Goal: Information Seeking & Learning: Learn about a topic

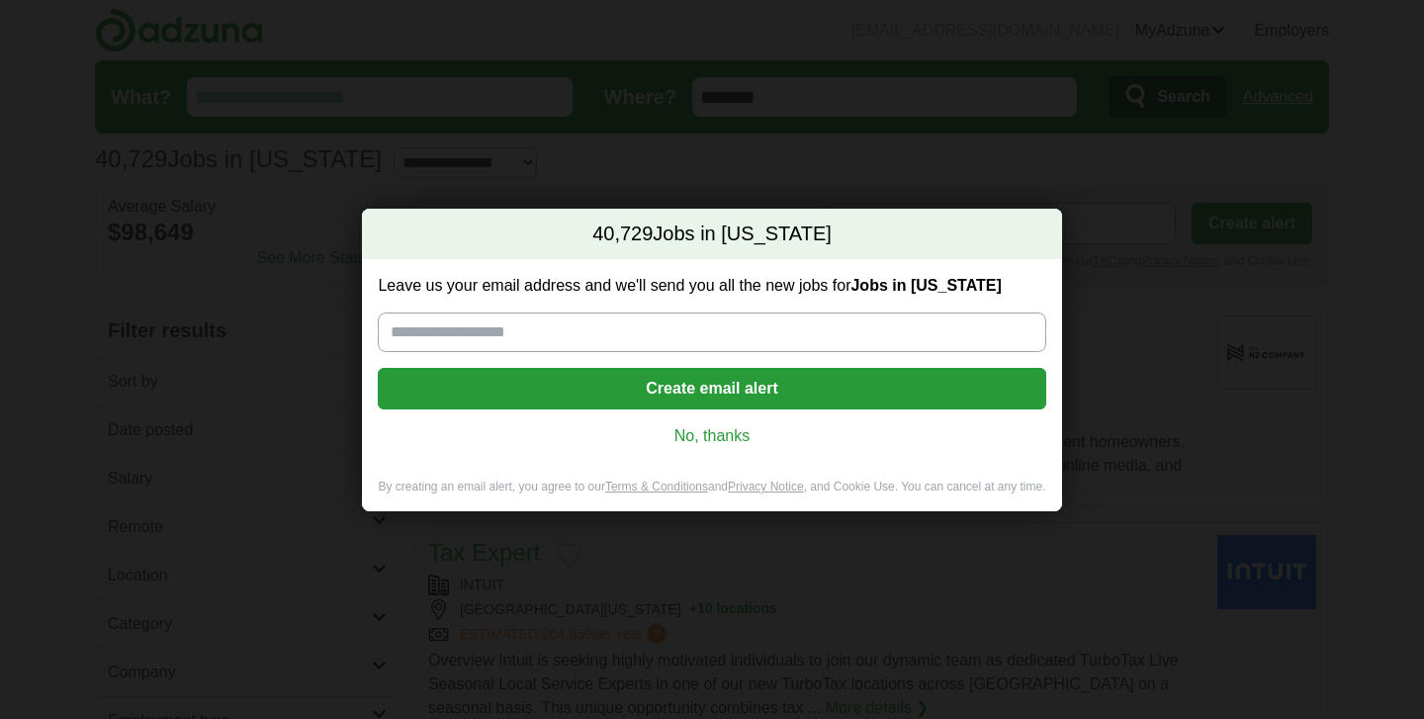
click at [716, 429] on link "No, thanks" at bounding box center [712, 436] width 636 height 22
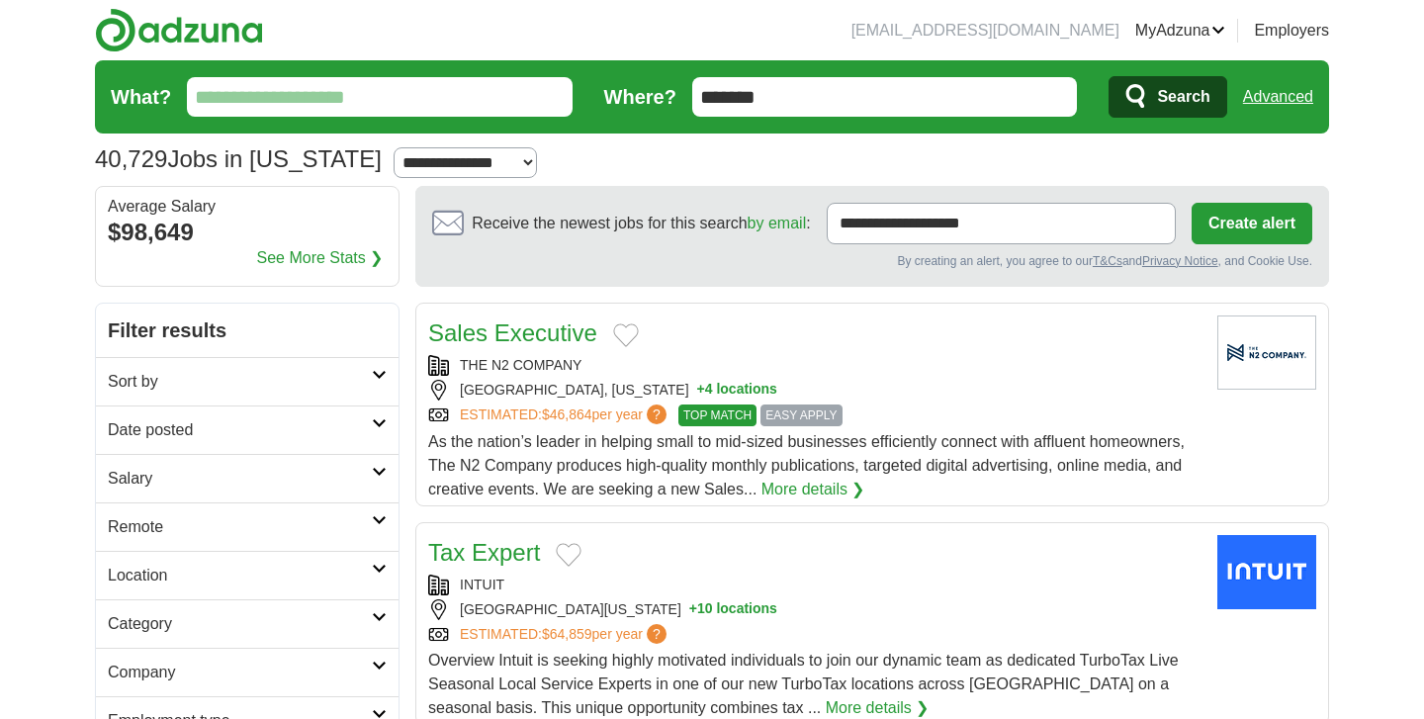
click at [462, 95] on input "What?" at bounding box center [380, 97] width 386 height 40
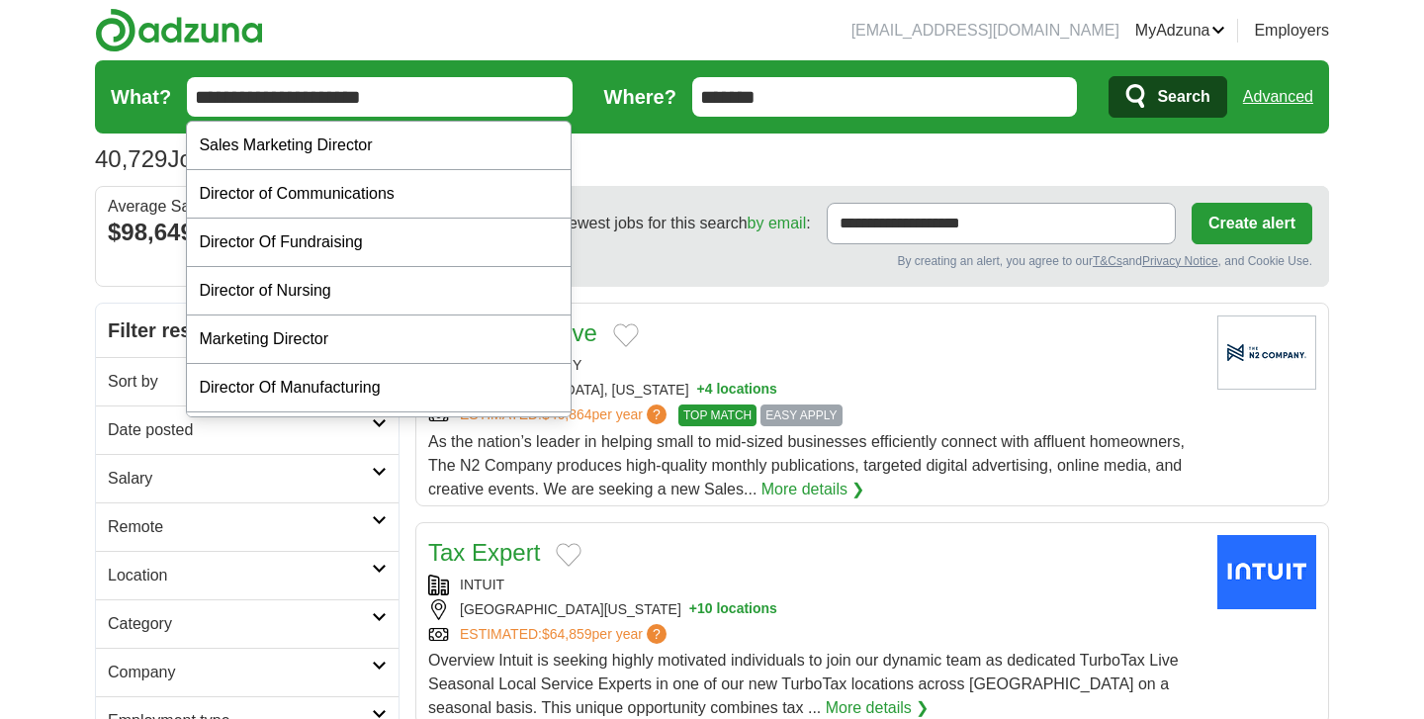
type input "**********"
click at [1109, 76] on button "Search" at bounding box center [1168, 97] width 118 height 42
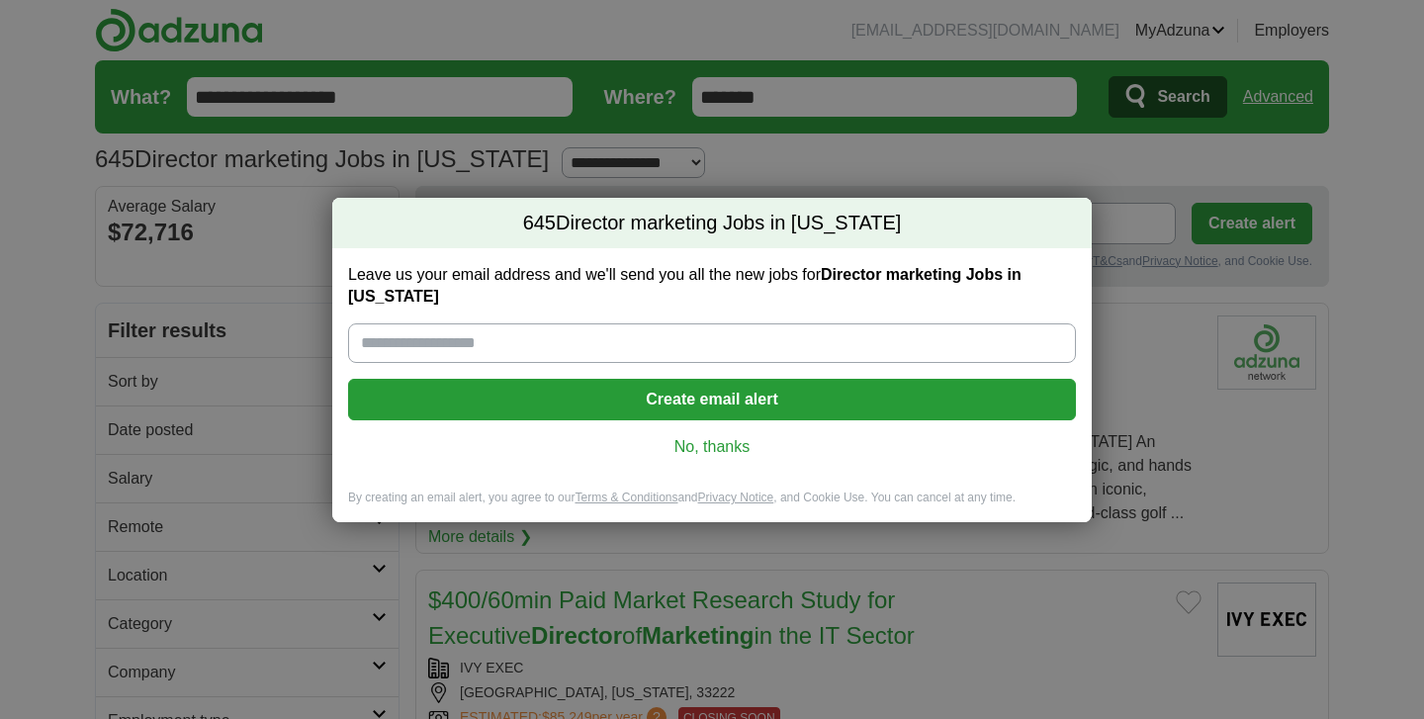
click at [702, 451] on link "No, thanks" at bounding box center [712, 447] width 696 height 22
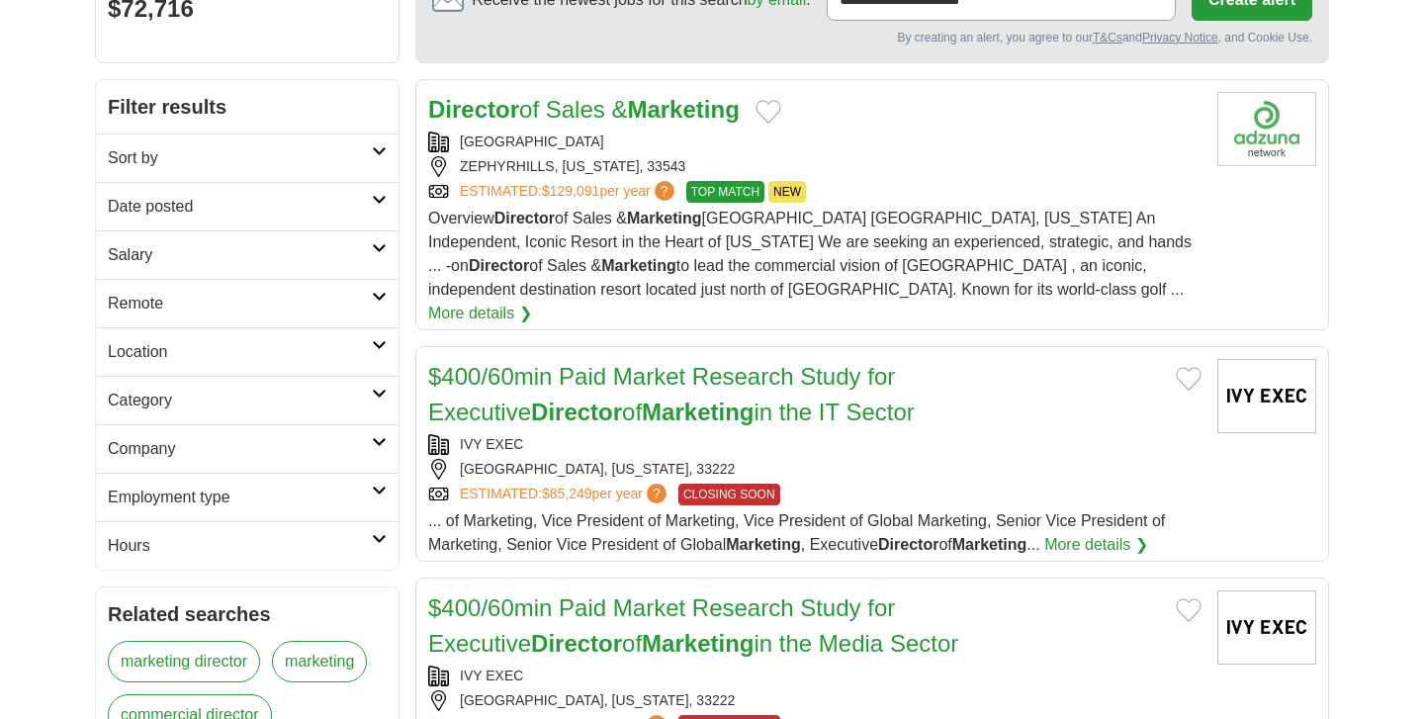
scroll to position [216, 0]
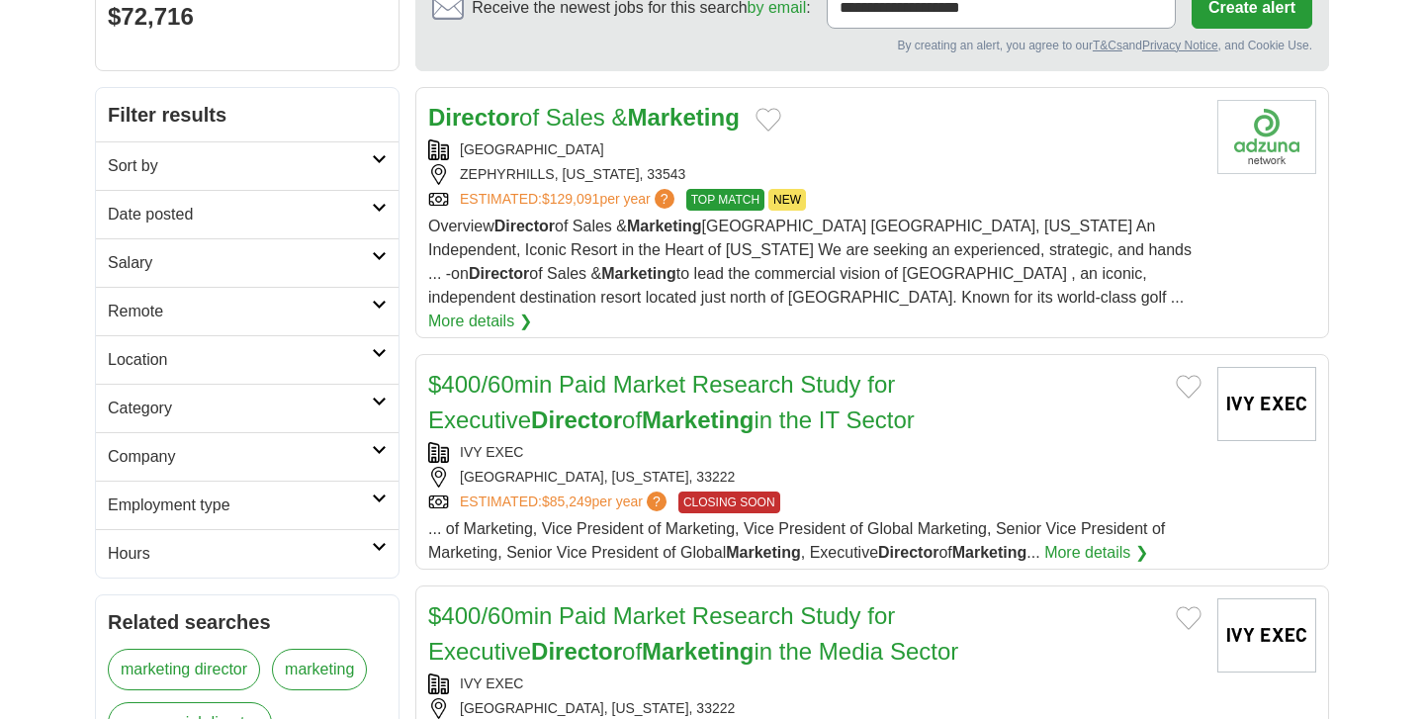
click at [380, 349] on icon at bounding box center [379, 353] width 15 height 10
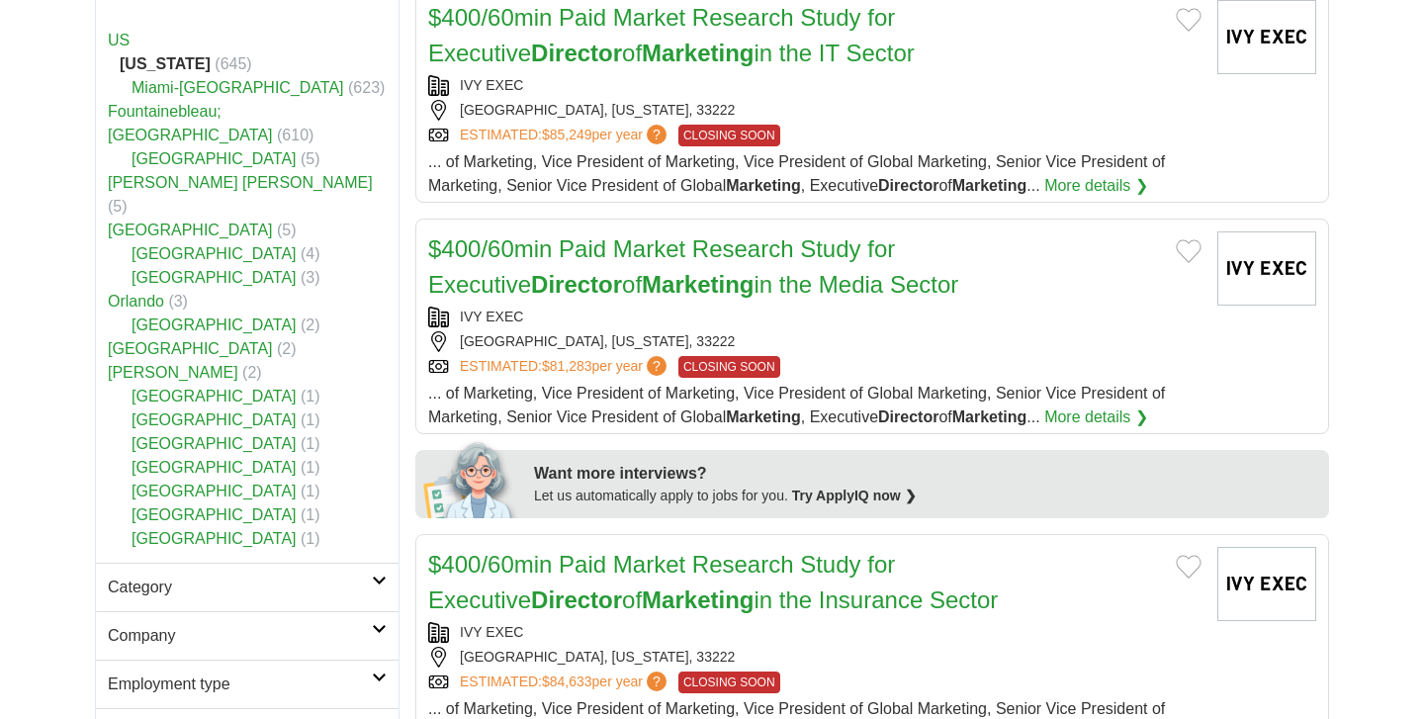
scroll to position [587, 0]
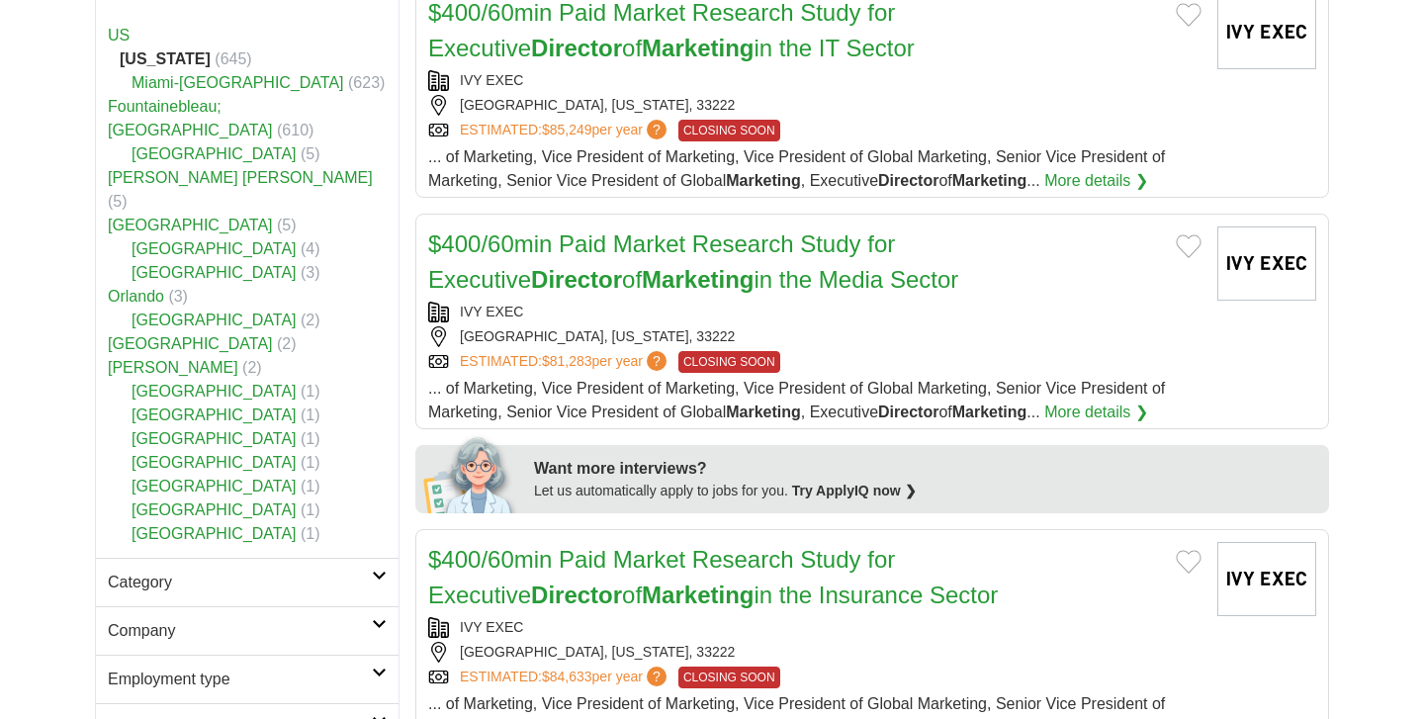
click at [316, 427] on li "Duval County (1)" at bounding box center [247, 439] width 279 height 24
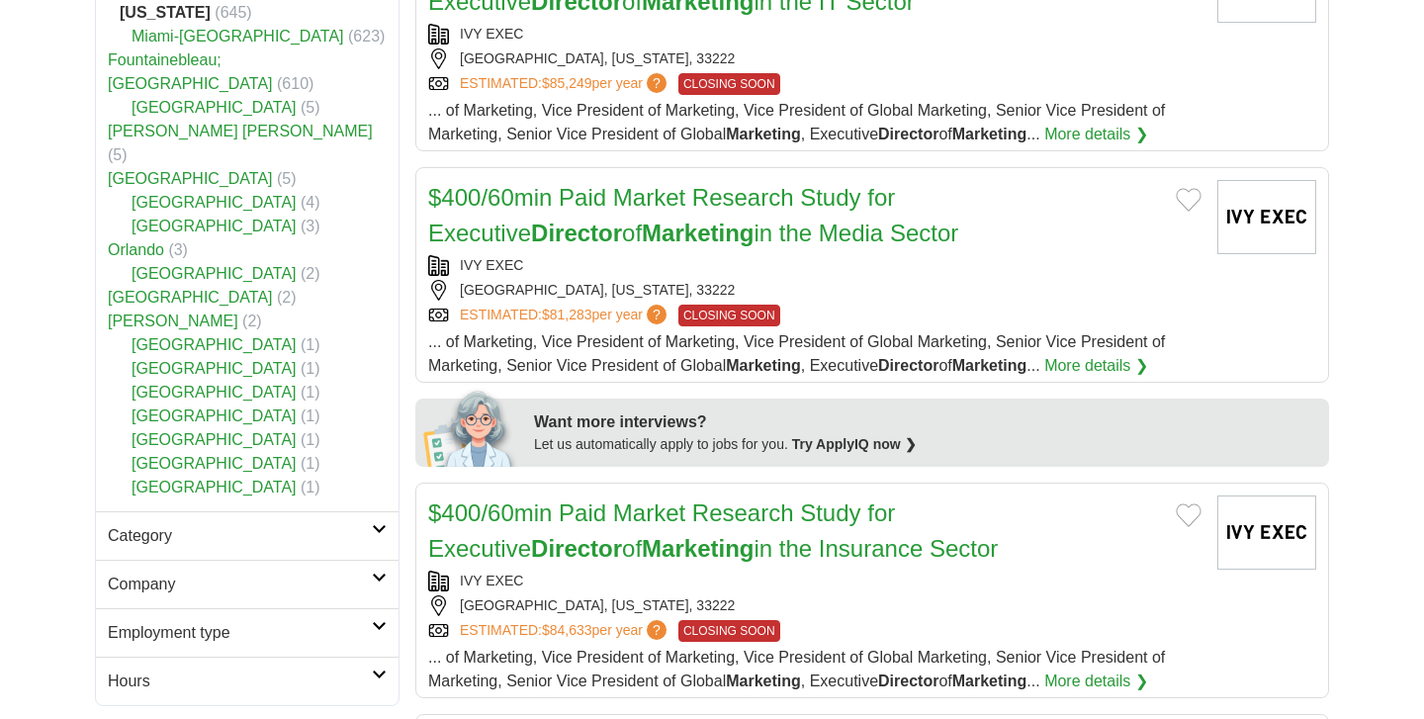
scroll to position [638, 0]
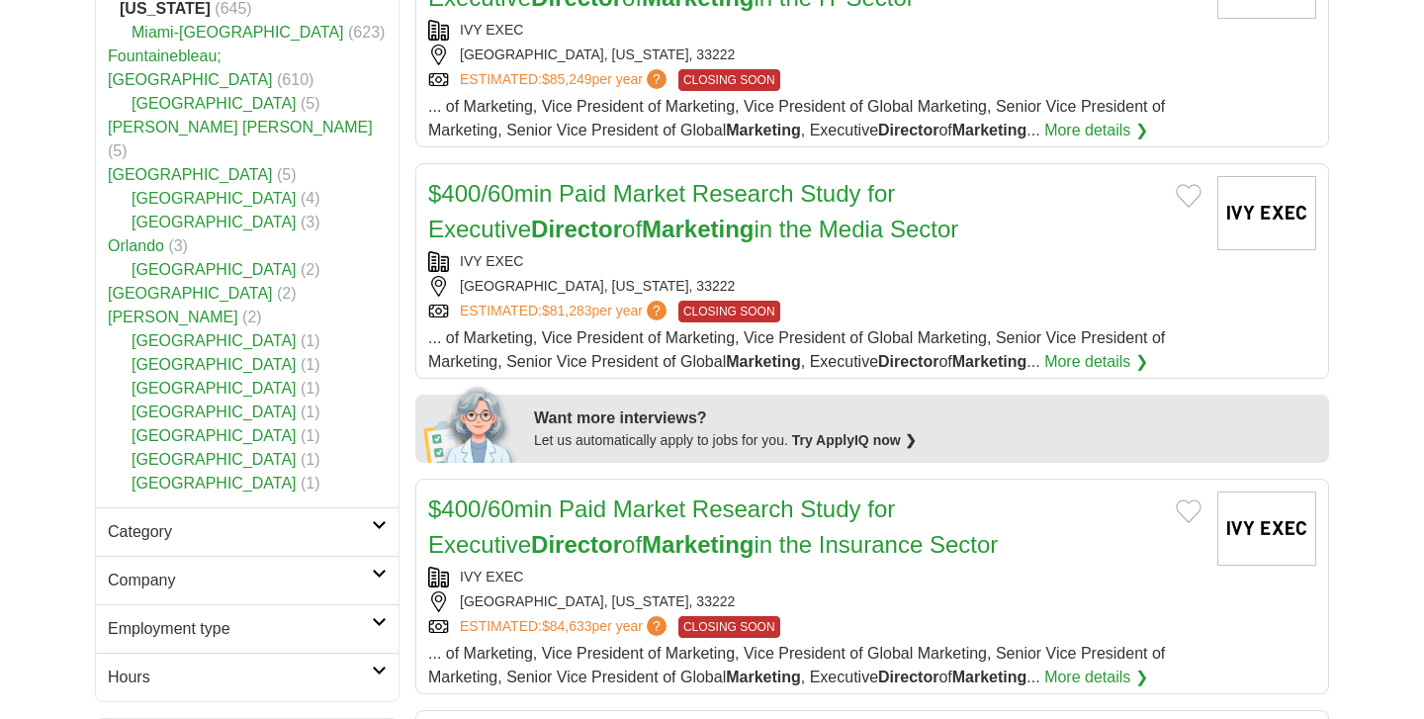
click at [191, 427] on link "[GEOGRAPHIC_DATA]" at bounding box center [214, 435] width 165 height 17
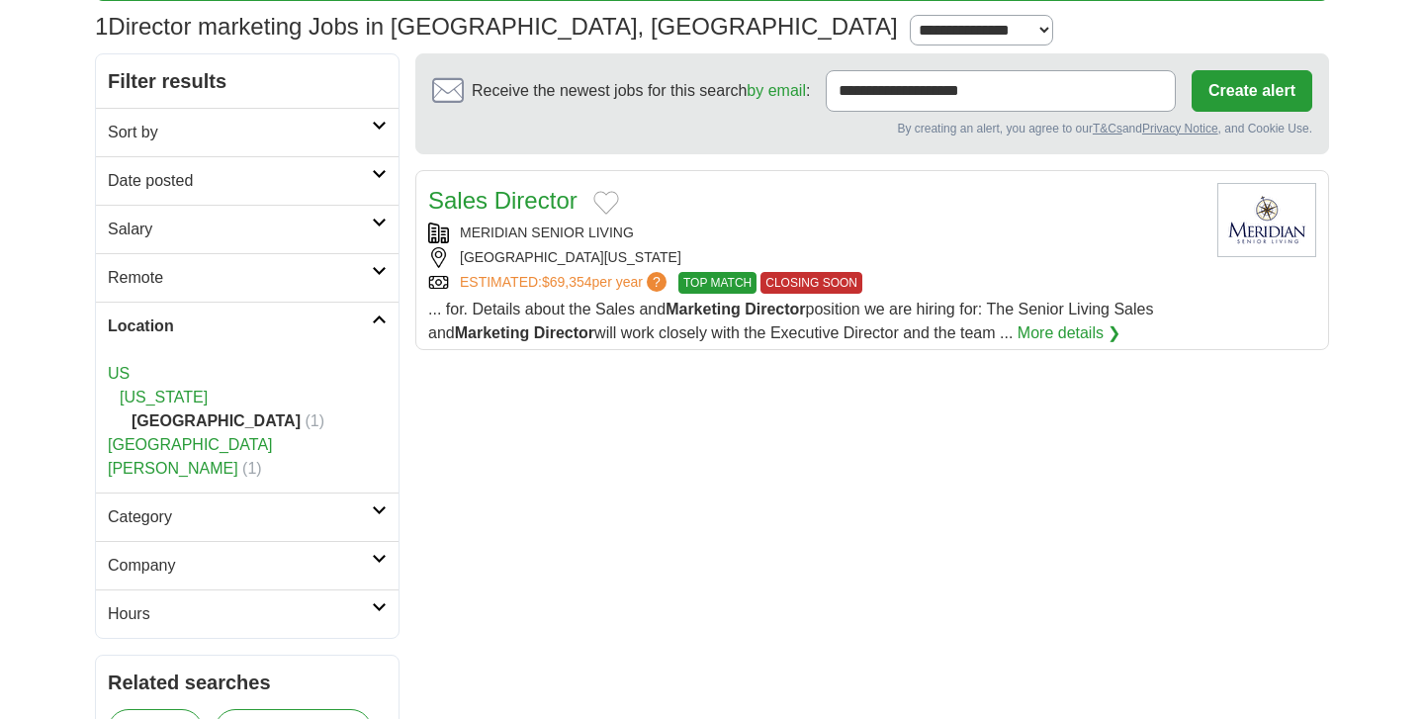
scroll to position [131, 0]
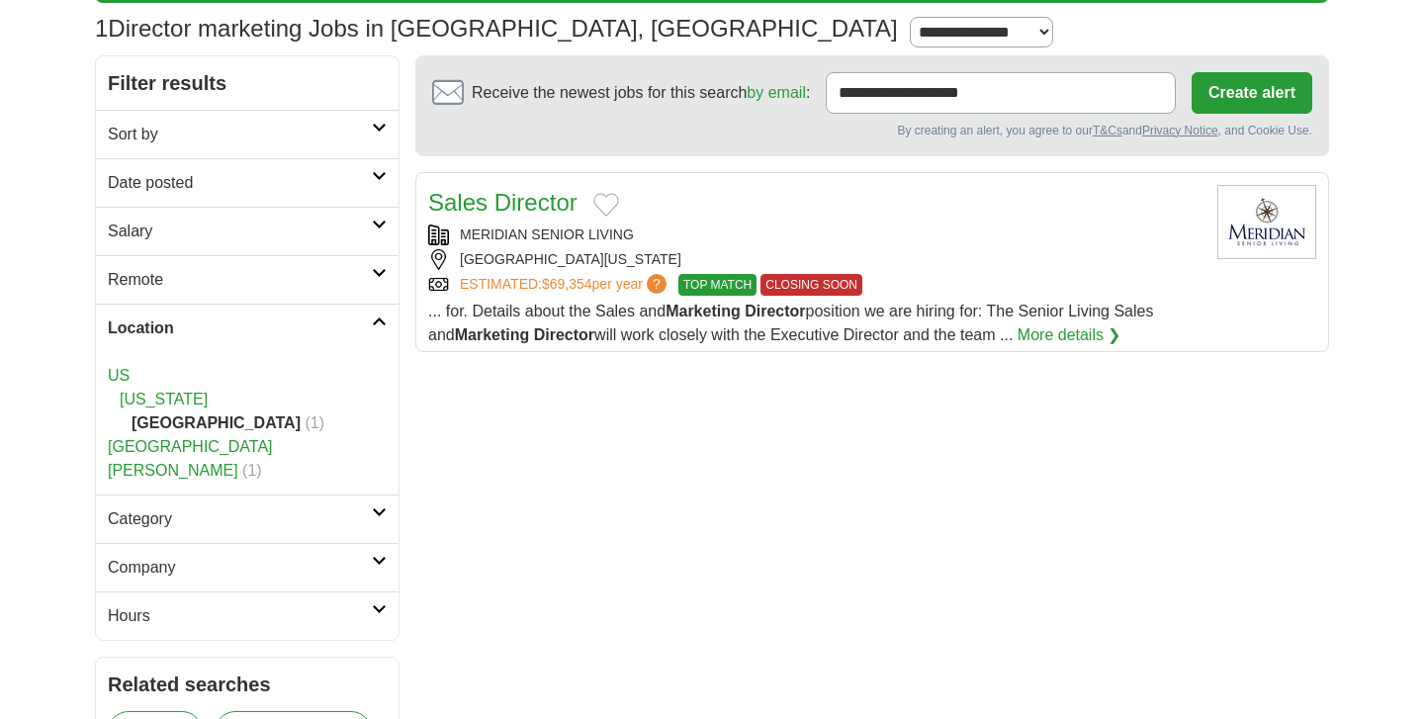
click at [372, 320] on icon at bounding box center [379, 321] width 15 height 10
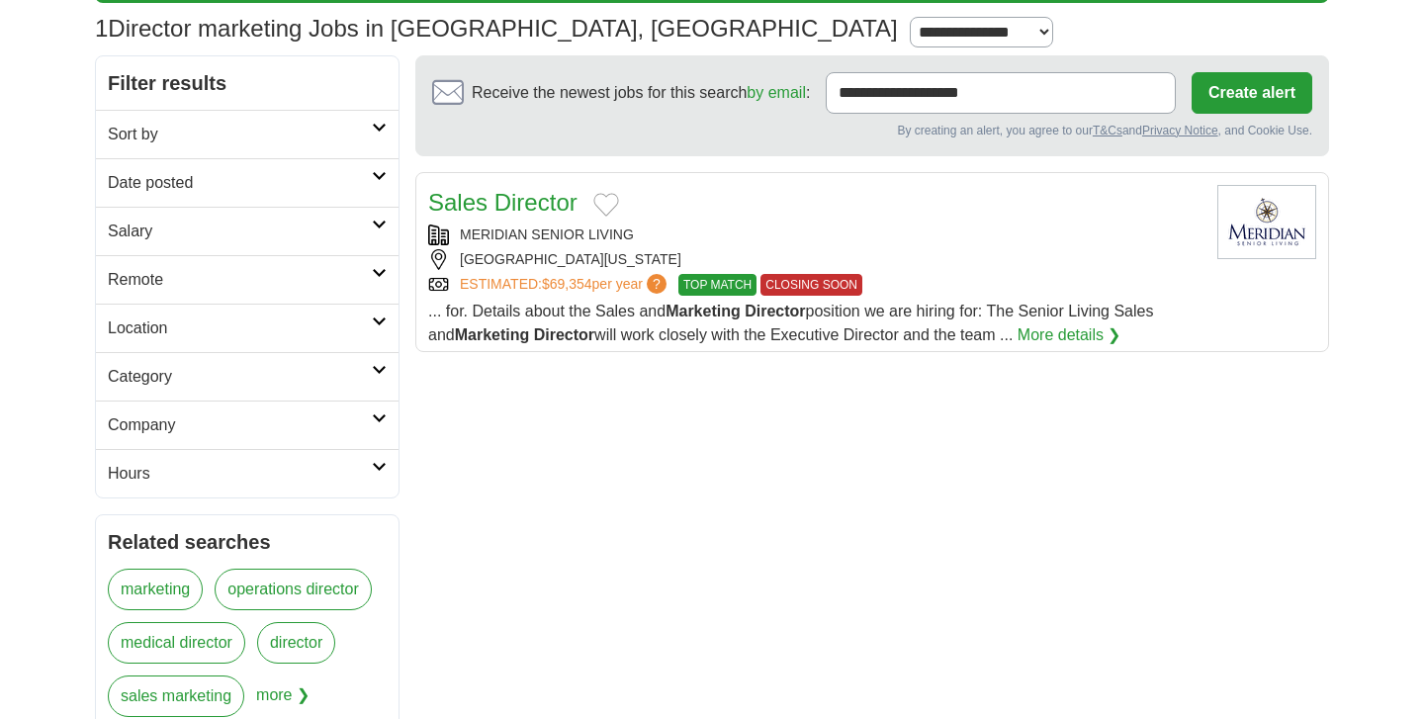
click at [372, 320] on icon at bounding box center [379, 321] width 15 height 10
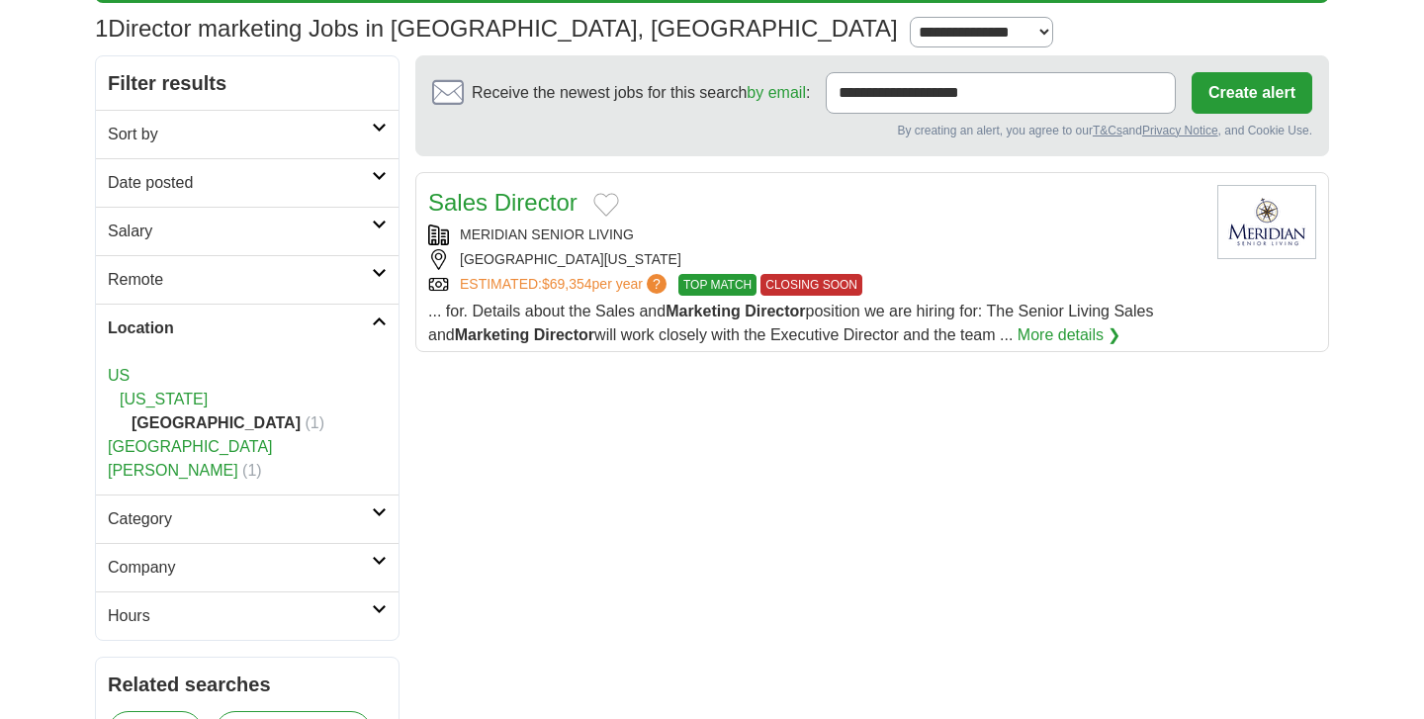
click at [202, 446] on link "[GEOGRAPHIC_DATA][PERSON_NAME]" at bounding box center [190, 458] width 165 height 41
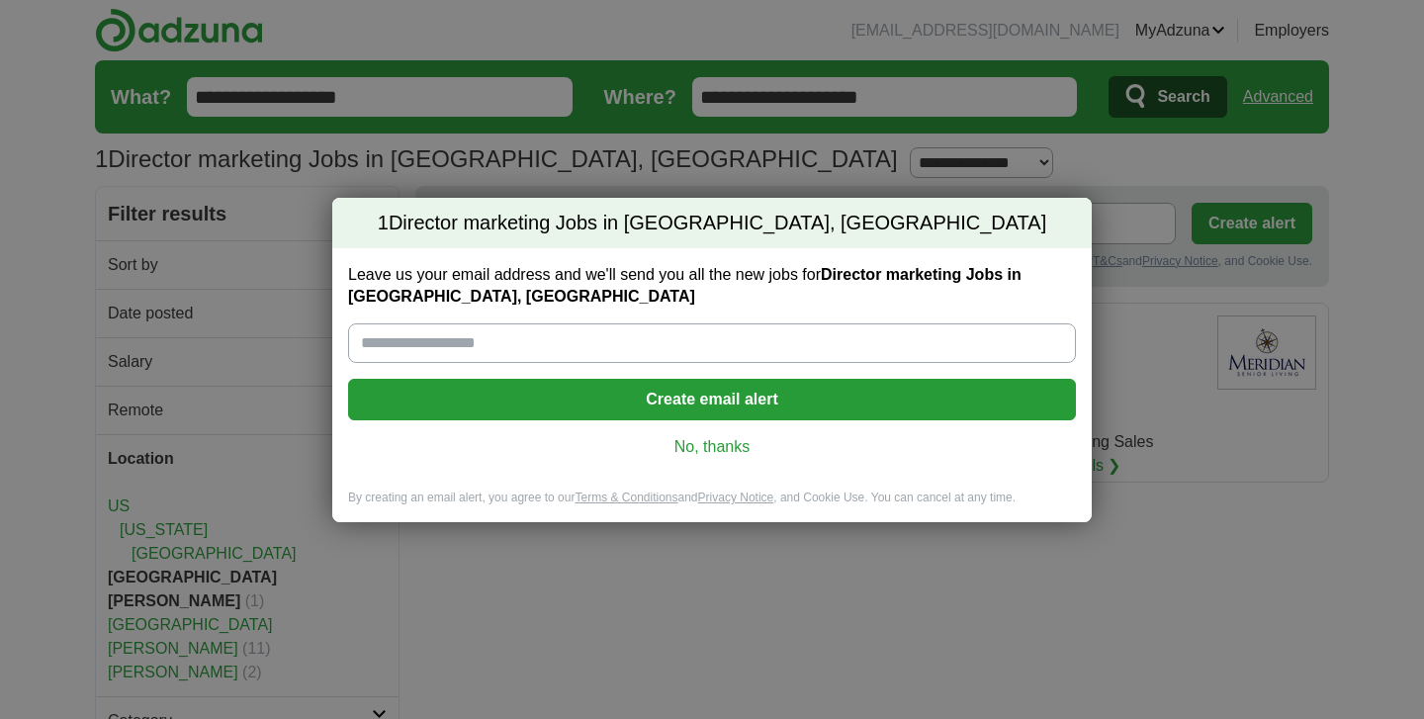
click at [718, 452] on link "No, thanks" at bounding box center [712, 447] width 696 height 22
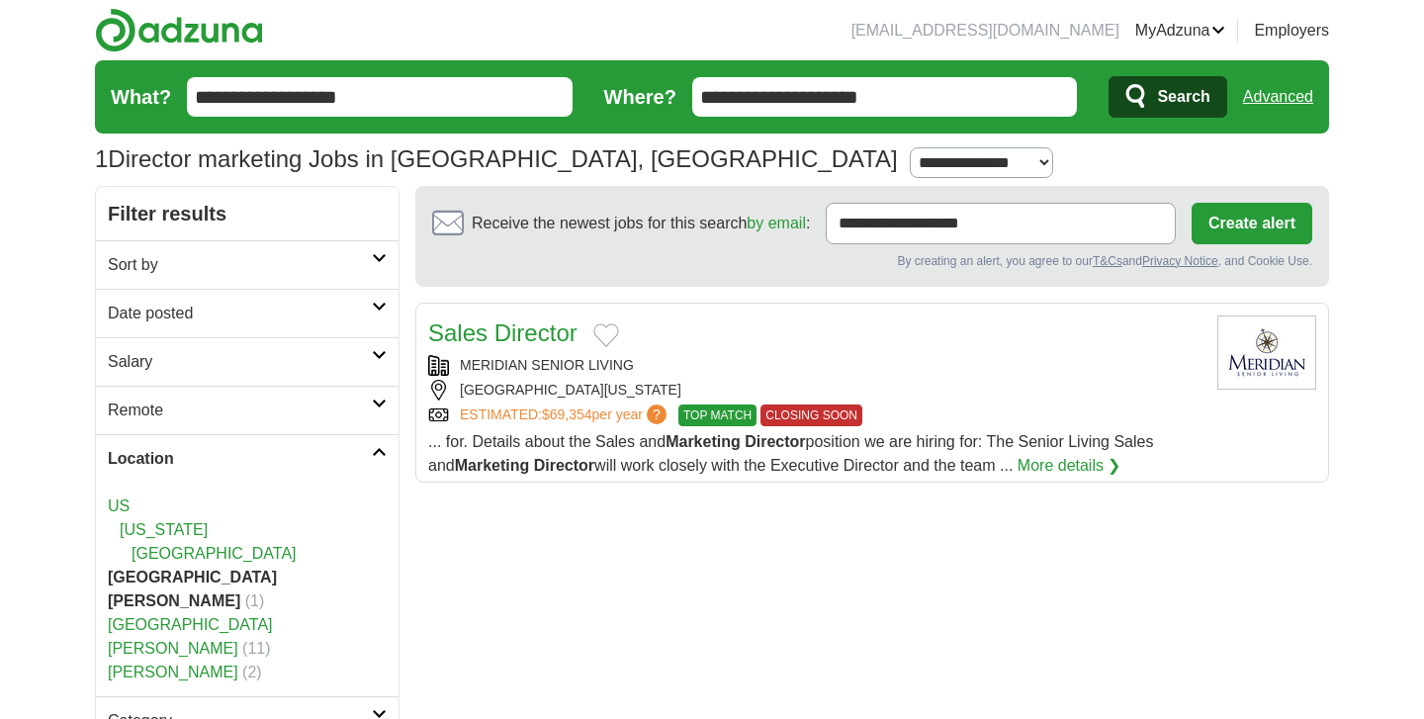
click at [374, 395] on link "Remote" at bounding box center [247, 410] width 303 height 48
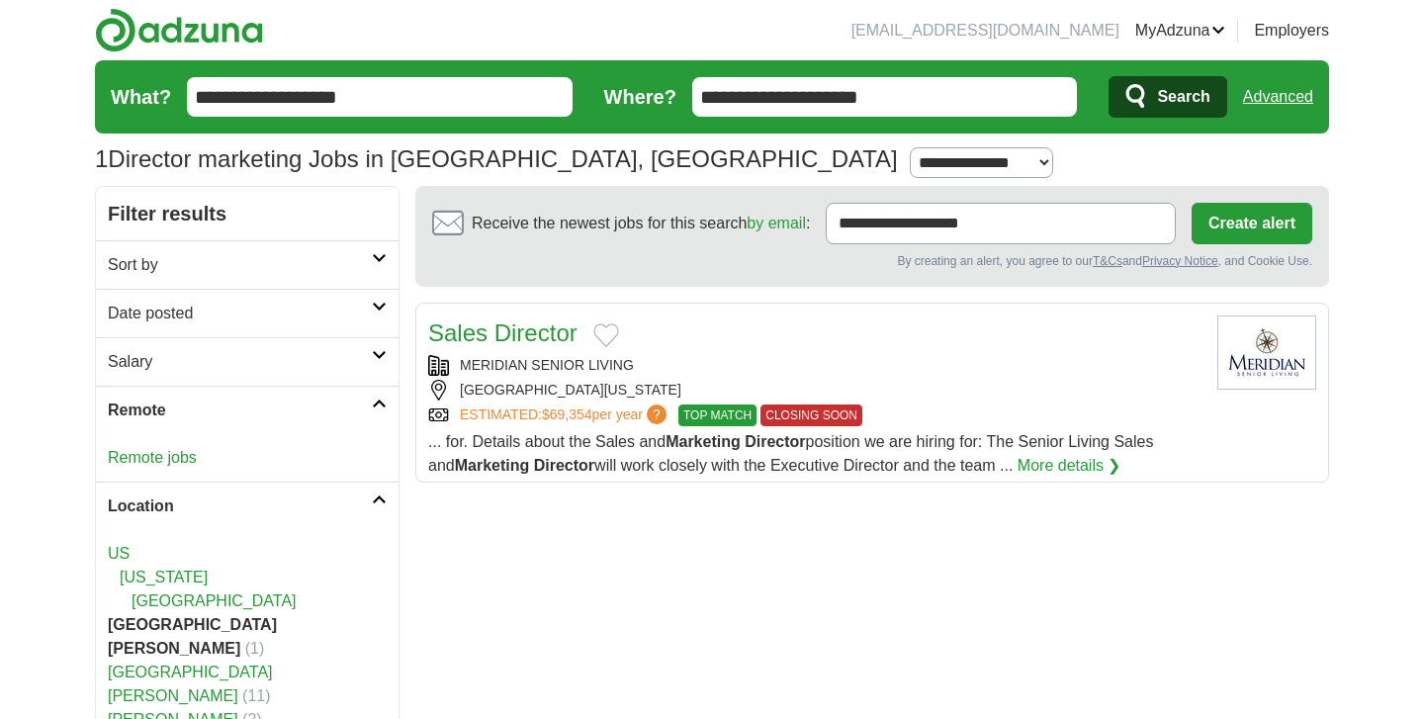
click at [139, 453] on link "Remote jobs" at bounding box center [152, 457] width 89 height 17
